Goal: Task Accomplishment & Management: Manage account settings

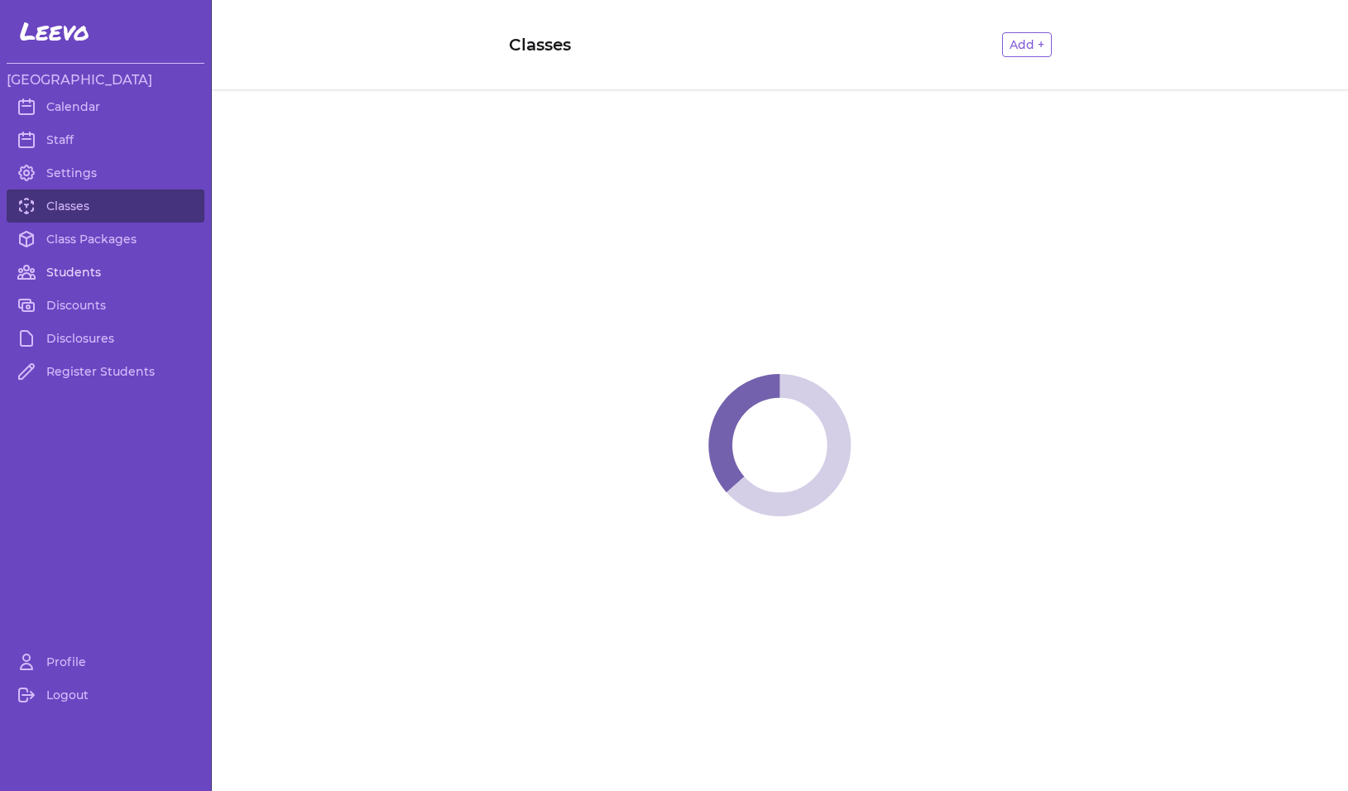
click at [84, 272] on link "Students" at bounding box center [106, 272] width 198 height 33
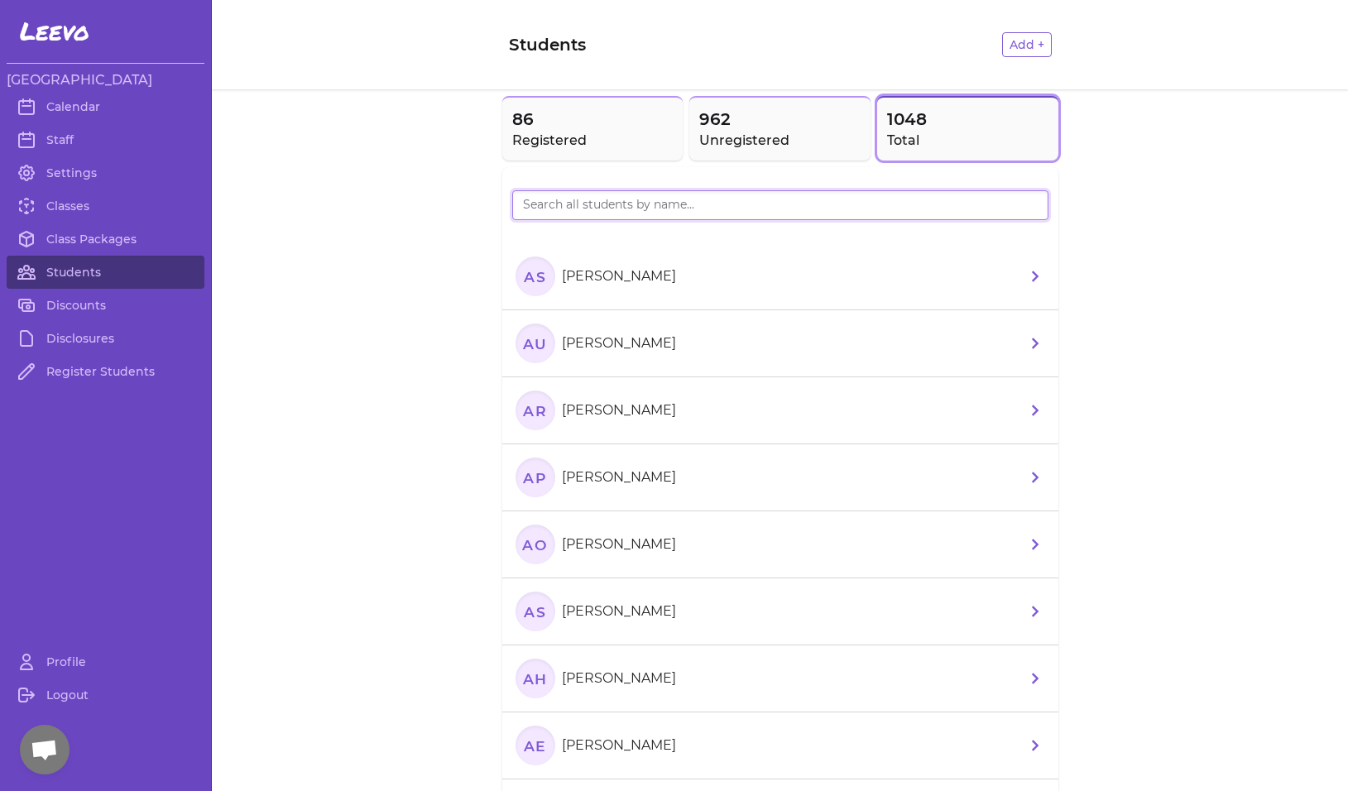
click at [534, 206] on input "search" at bounding box center [780, 205] width 536 height 30
type input "colt"
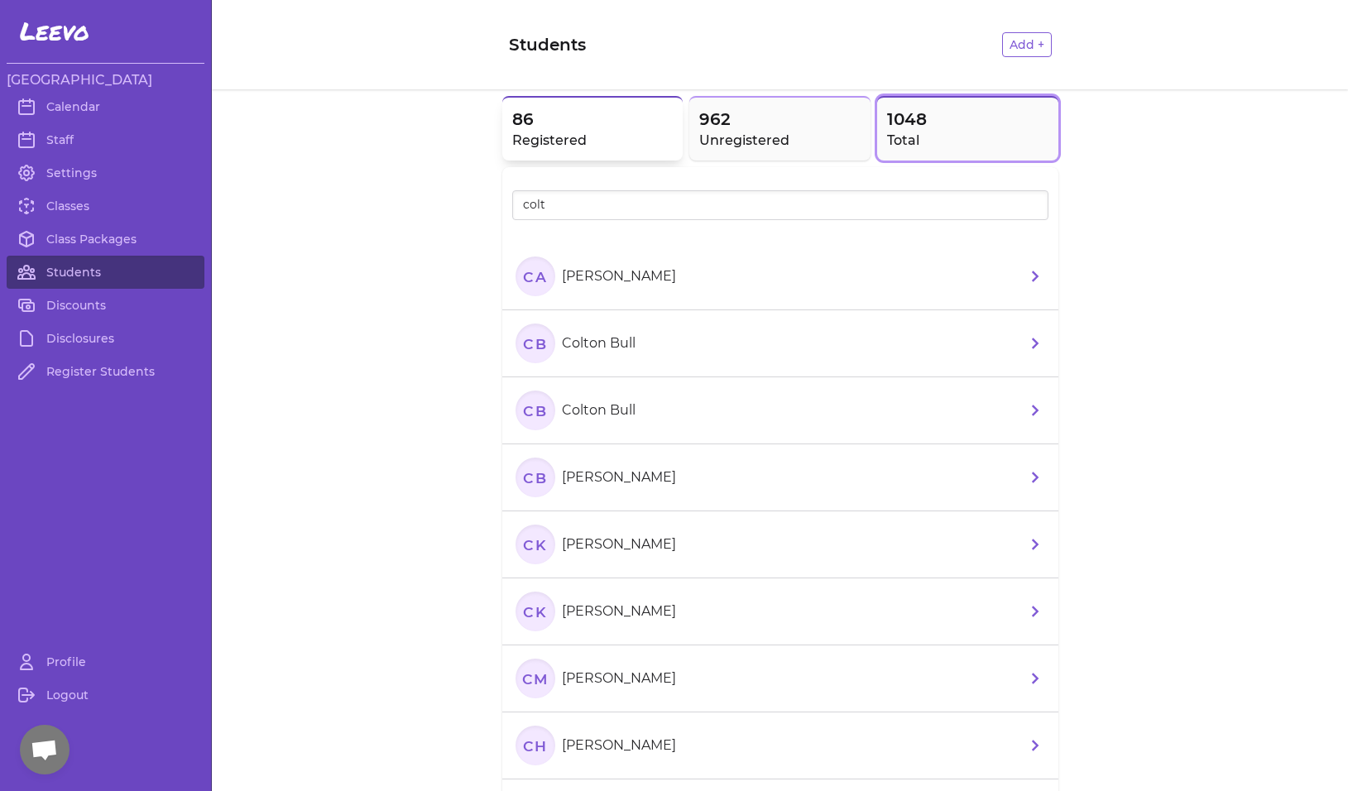
click at [529, 133] on h2 "Registered" at bounding box center [592, 141] width 161 height 20
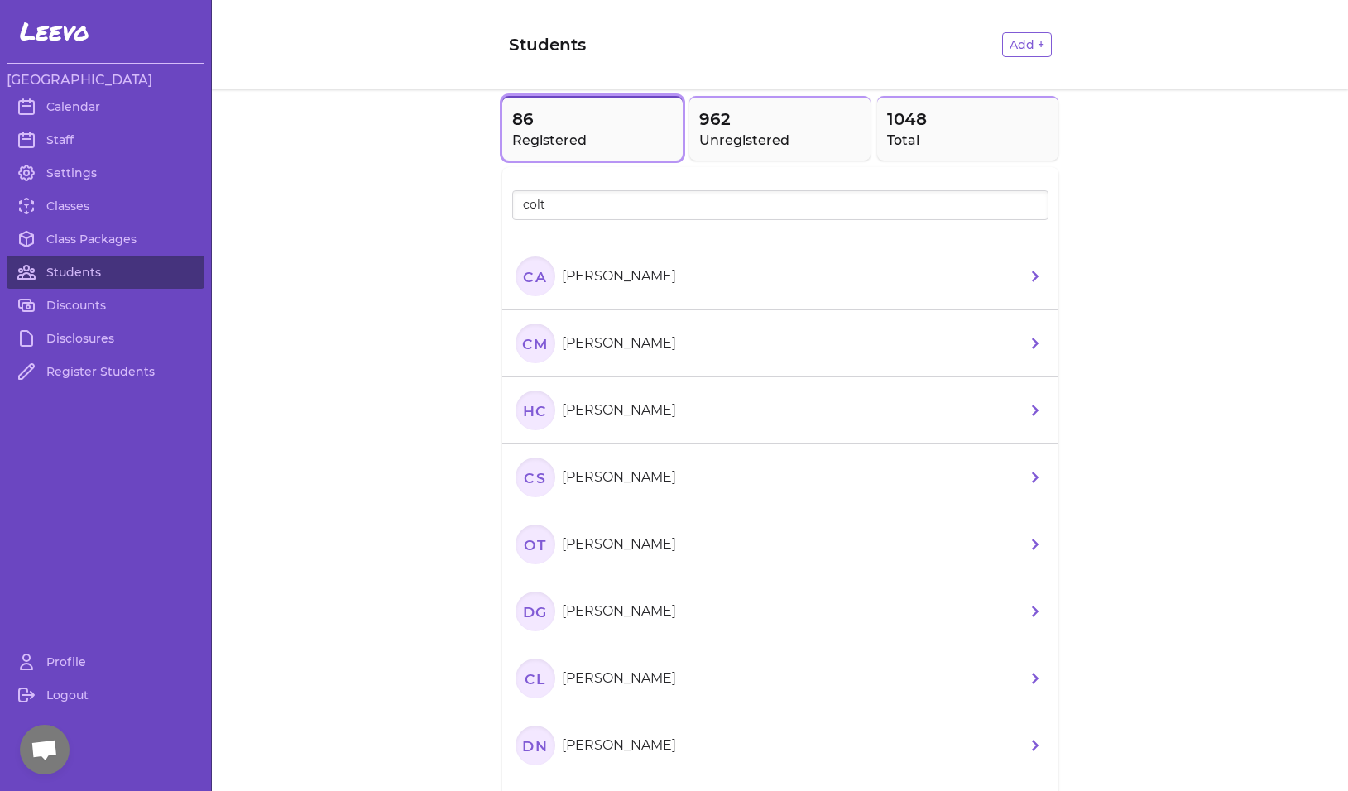
click at [528, 275] on text "CA" at bounding box center [535, 275] width 24 height 17
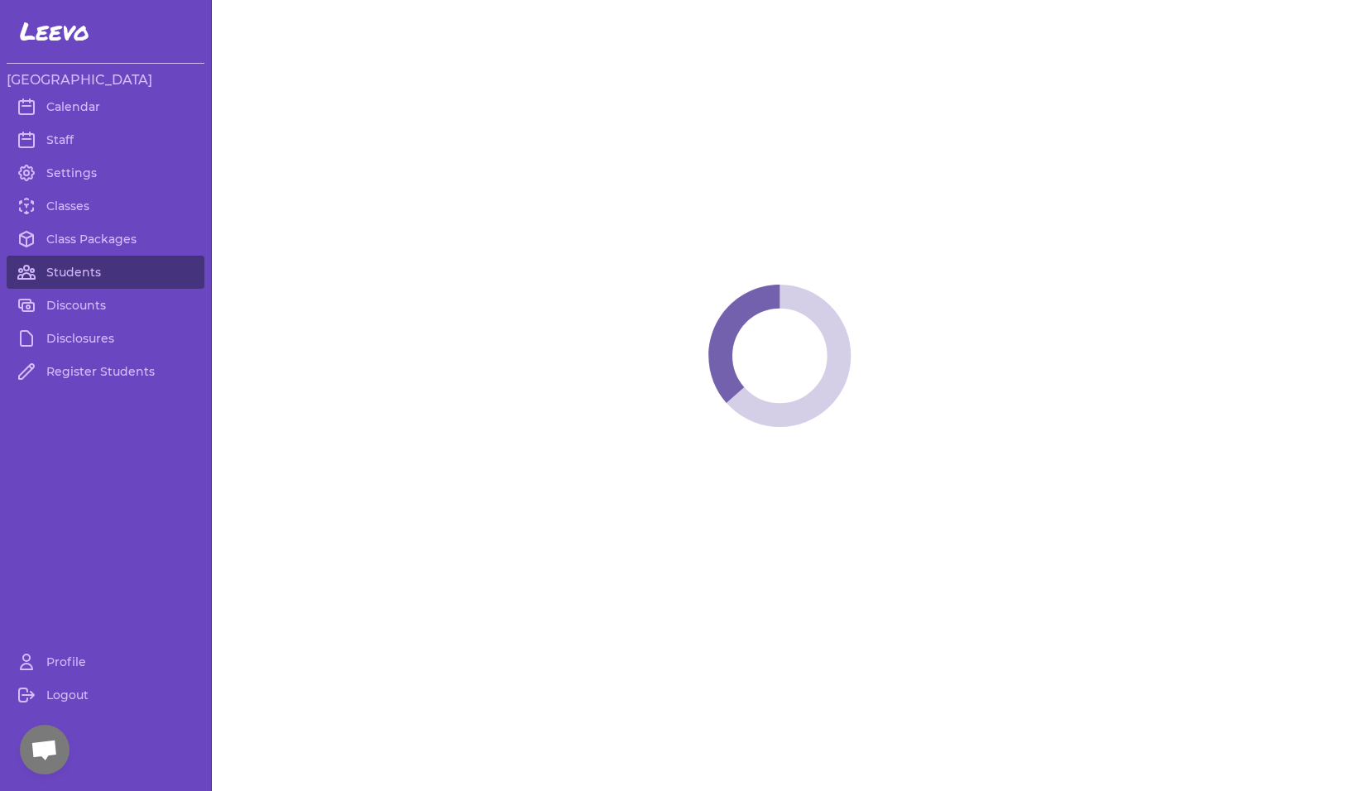
select select "MT"
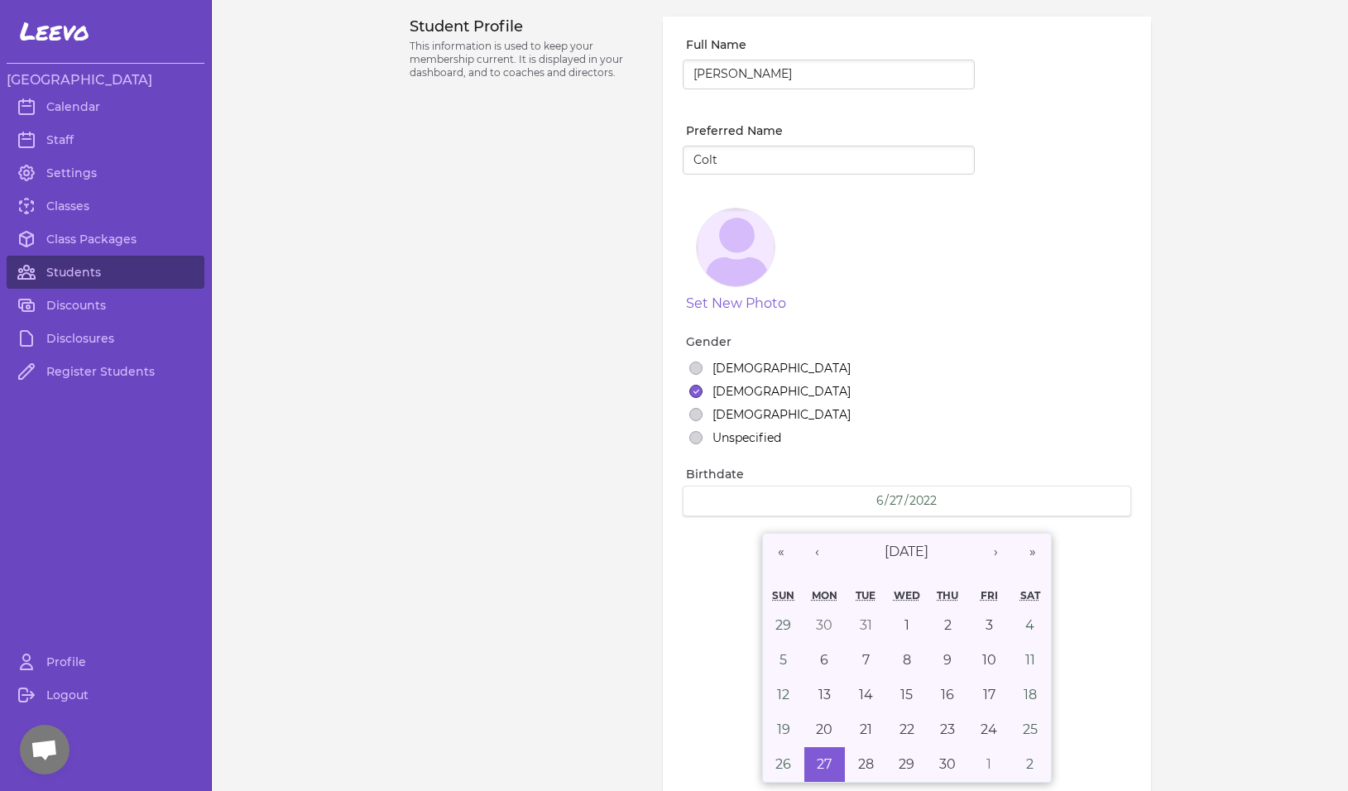
select select "7"
click at [74, 281] on link "Students" at bounding box center [106, 272] width 198 height 33
